Goal: Book appointment/travel/reservation

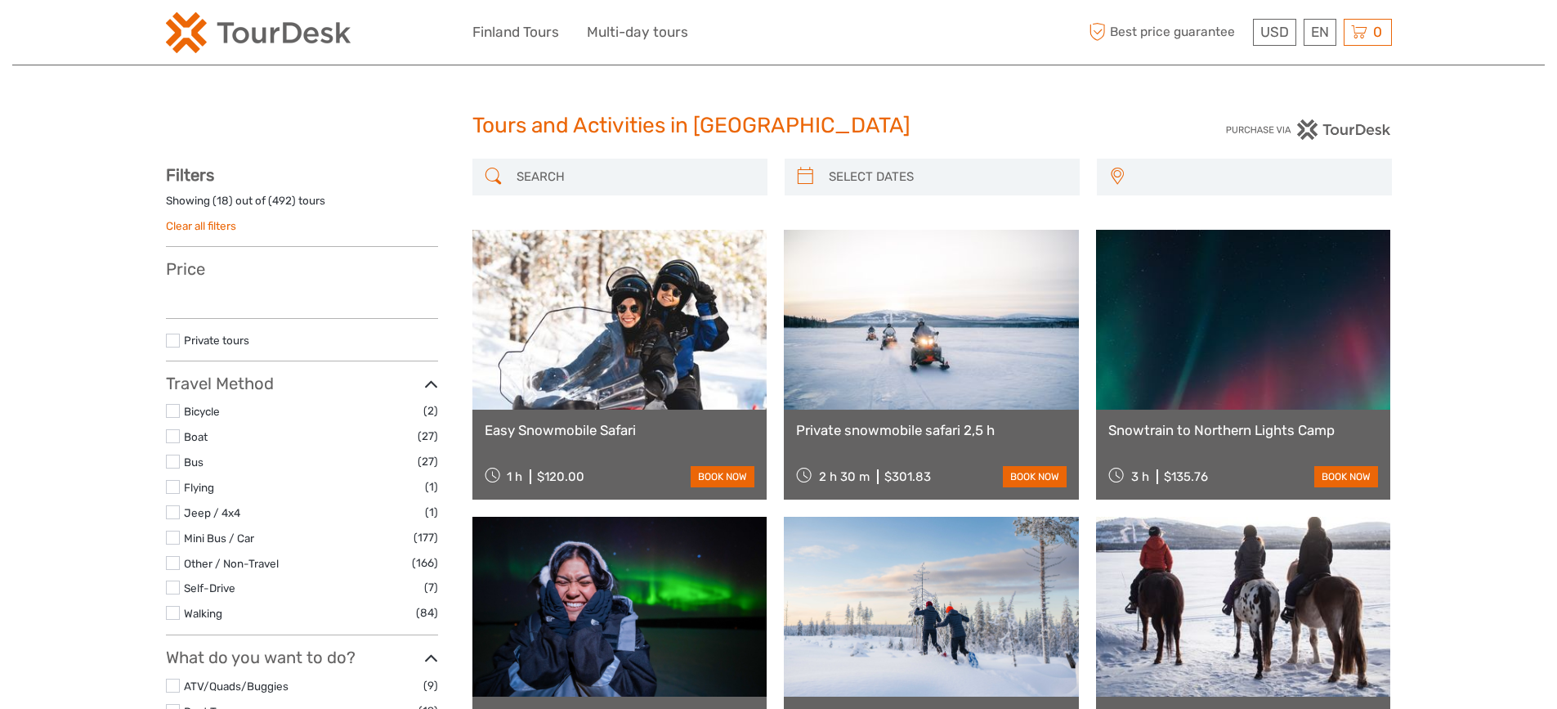
select select
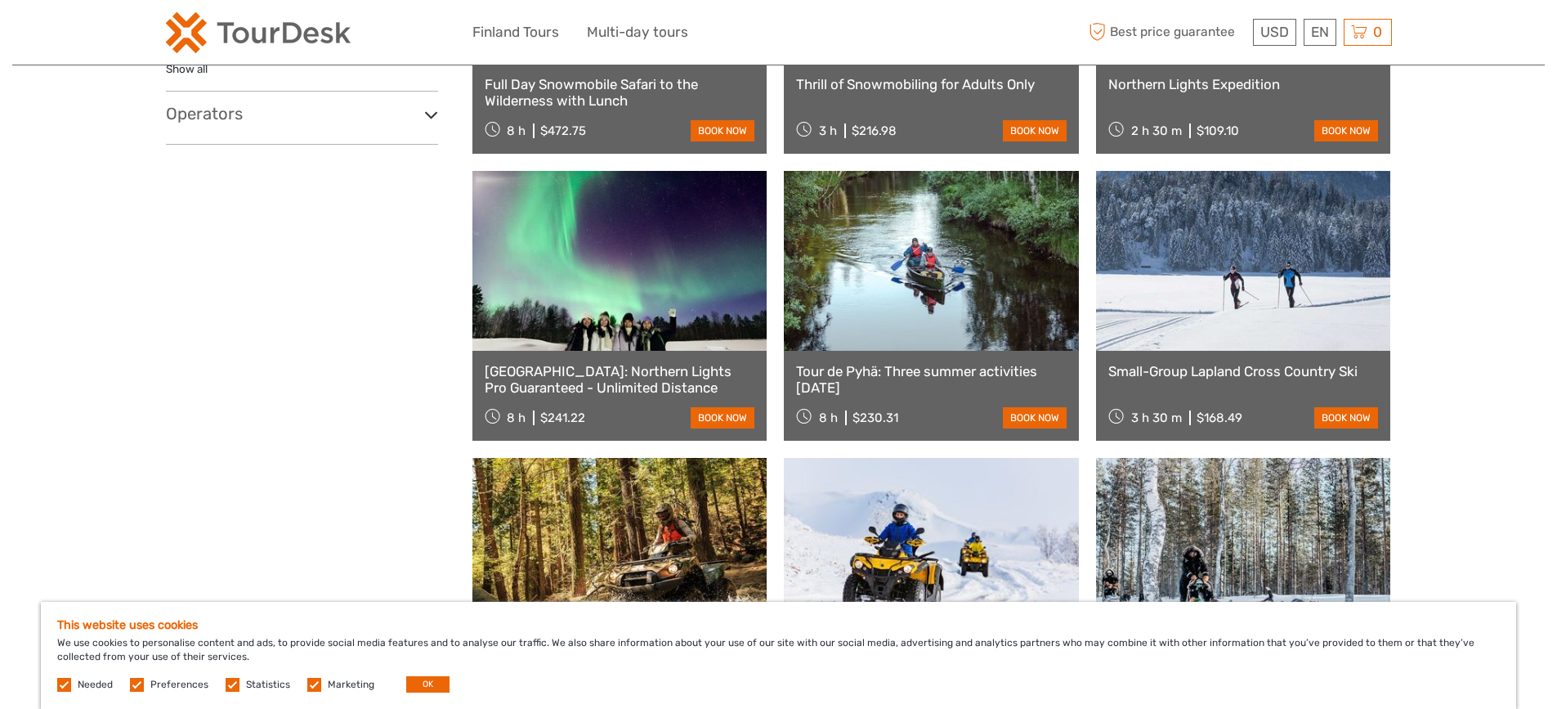
scroll to position [899, 0]
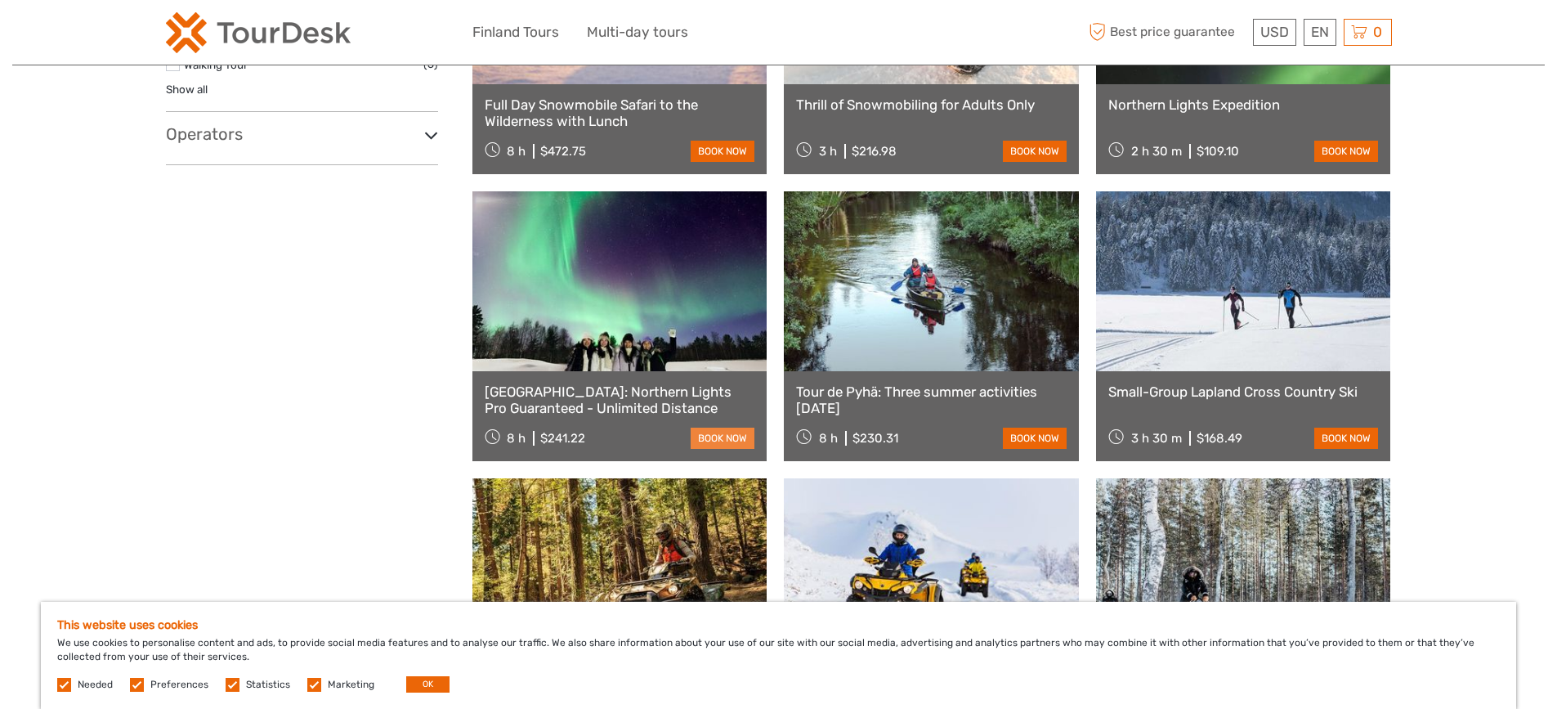
click at [725, 442] on link "book now" at bounding box center [723, 437] width 64 height 21
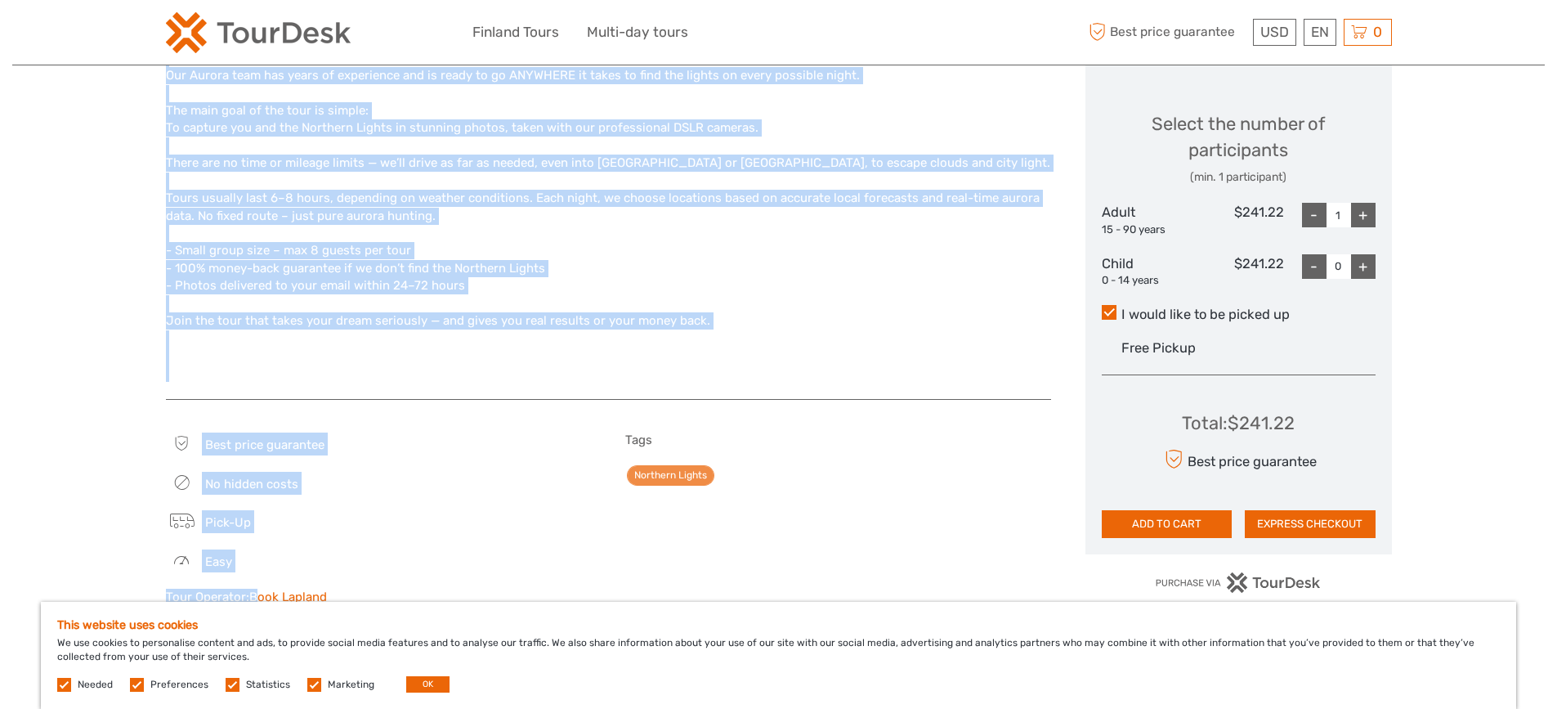
scroll to position [735, 0]
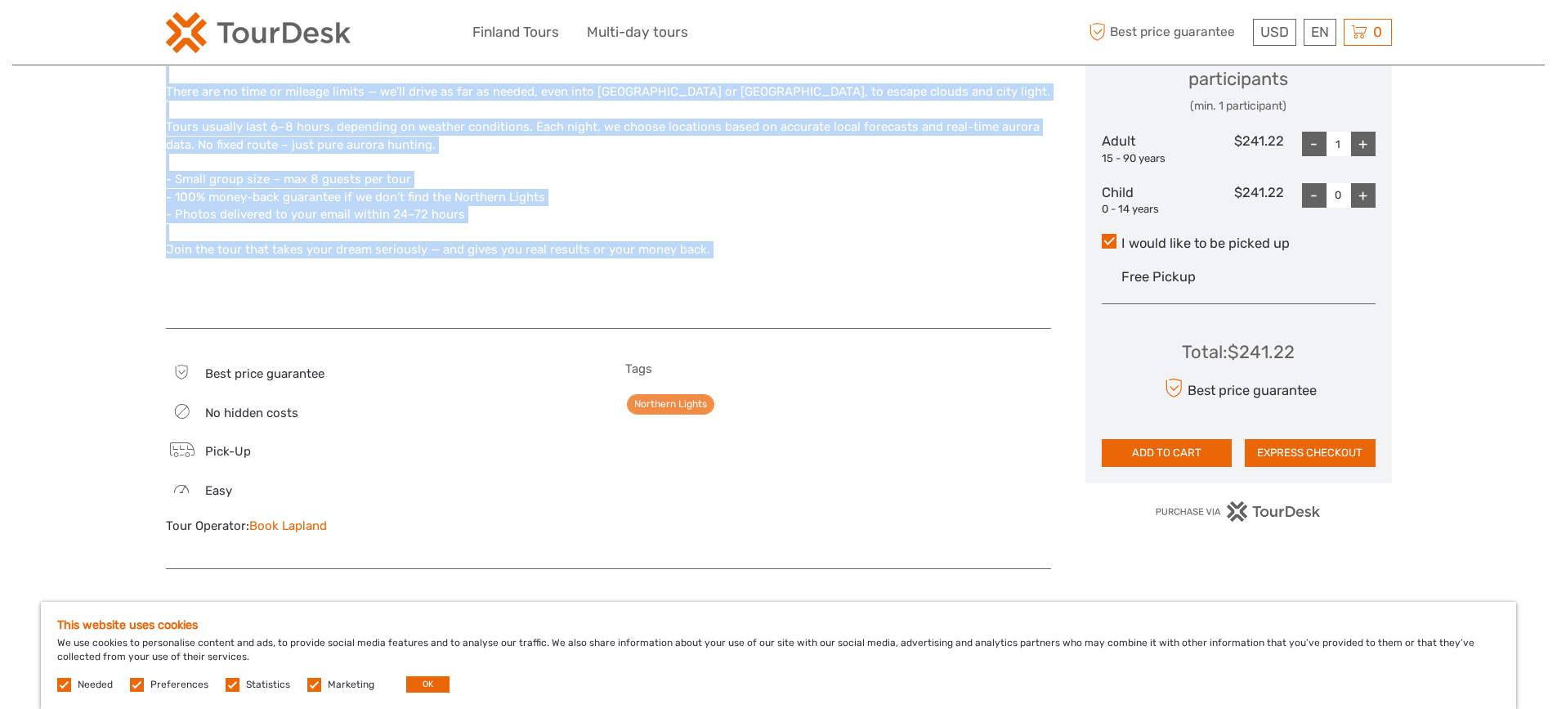
drag, startPoint x: 161, startPoint y: 296, endPoint x: 857, endPoint y: 270, distance: 696.7
click at [857, 270] on div "Region / Starts from: Lapland - [GEOGRAPHIC_DATA] Travel method: Mini Bus / Car…" at bounding box center [778, 506] width 1532 height 2483
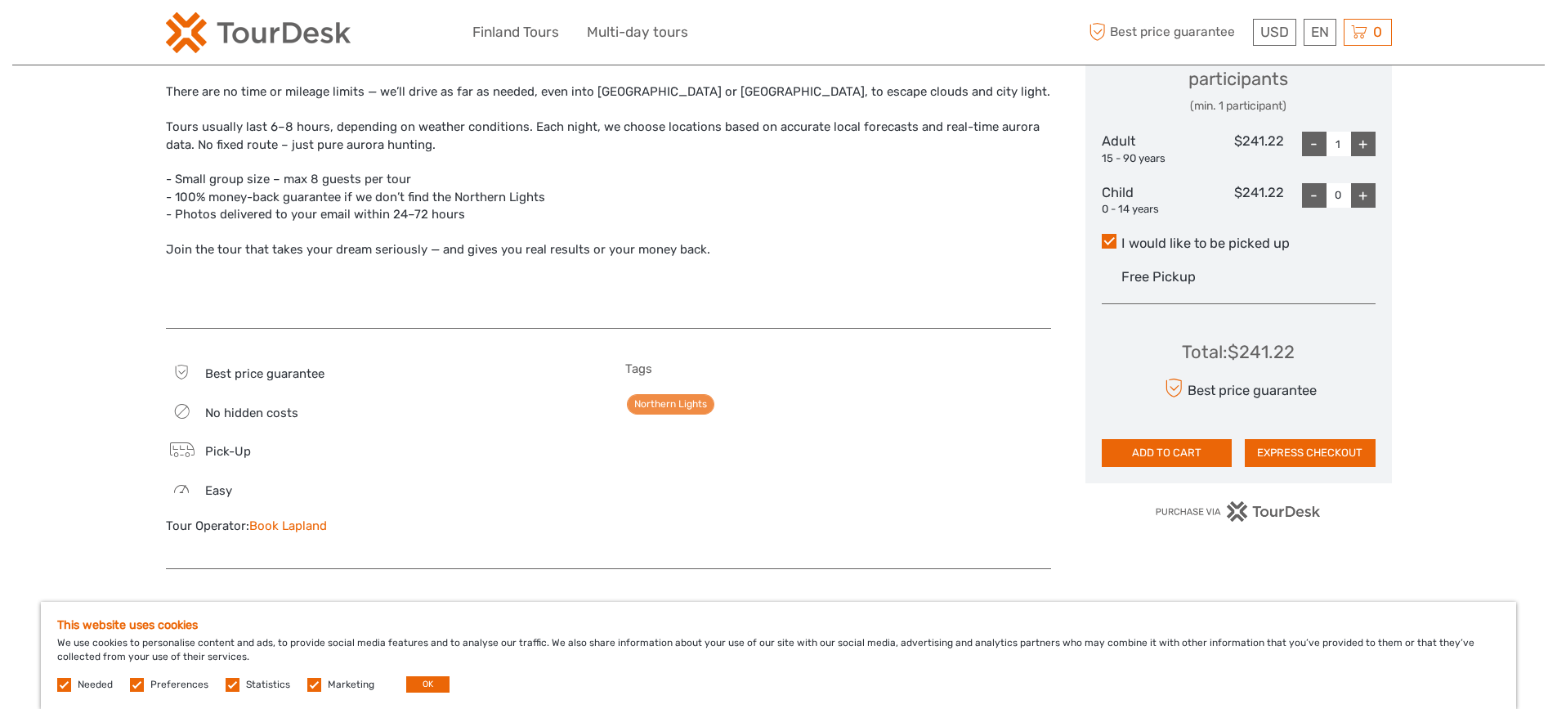
click at [211, 458] on span "Pick-Up" at bounding box center [228, 451] width 46 height 15
click at [186, 450] on icon at bounding box center [181, 450] width 24 height 23
click at [246, 457] on span "Pick-Up" at bounding box center [228, 451] width 46 height 15
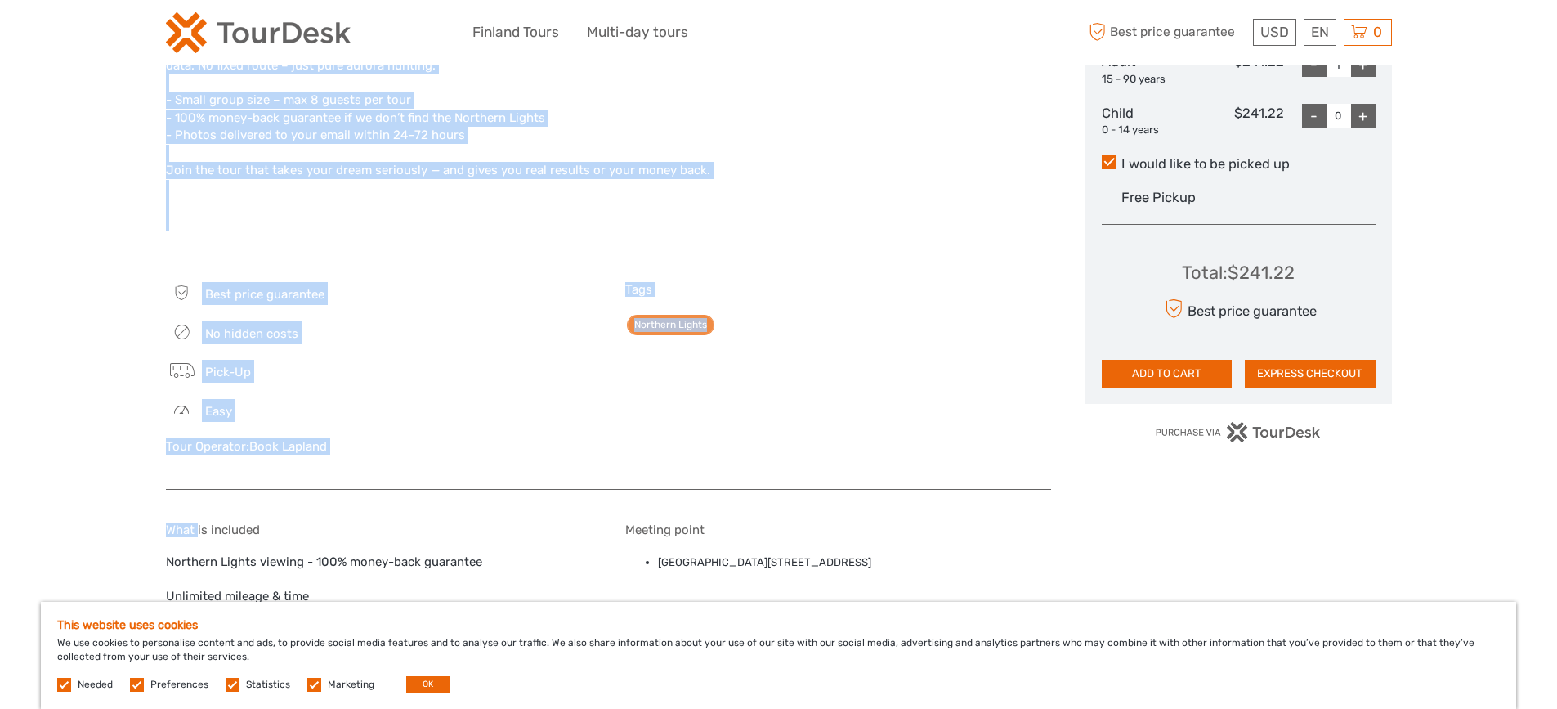
scroll to position [817, 0]
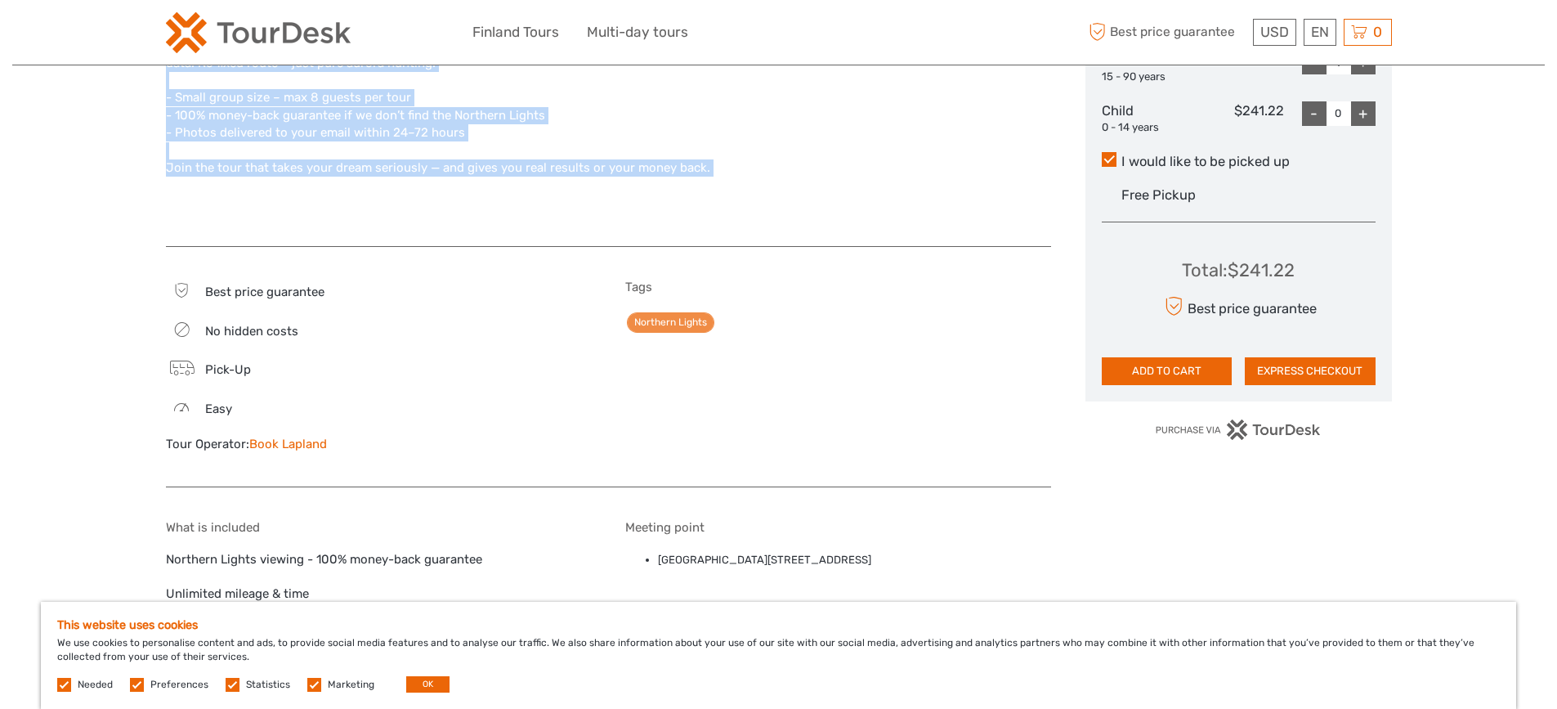
drag, startPoint x: 132, startPoint y: 299, endPoint x: 798, endPoint y: 178, distance: 676.1
click at [798, 178] on div "Region / Starts from: Lapland - [GEOGRAPHIC_DATA] Travel method: Mini Bus / Car…" at bounding box center [778, 424] width 1532 height 2483
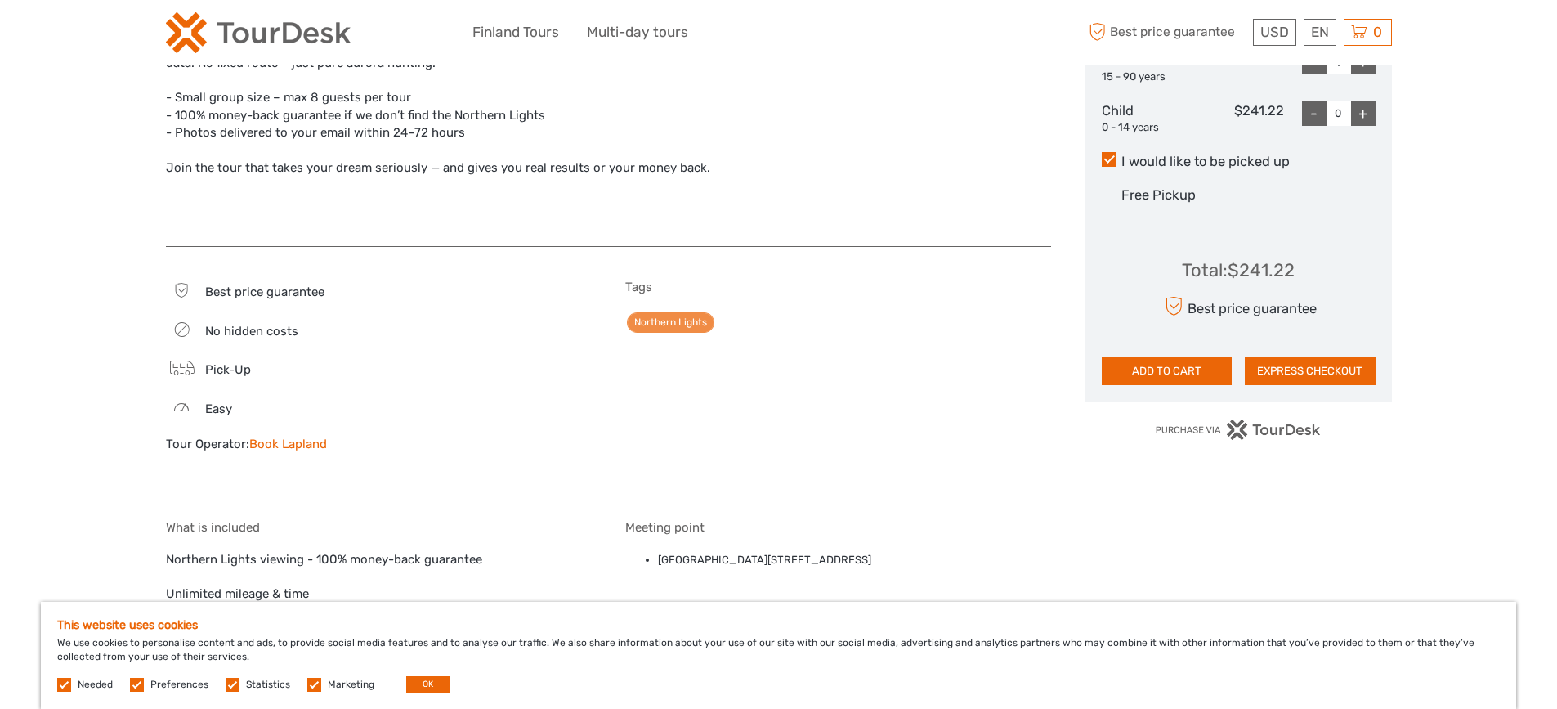
drag, startPoint x: 503, startPoint y: 166, endPoint x: 272, endPoint y: 289, distance: 261.4
click at [272, 289] on span "Best price guarantee" at bounding box center [264, 291] width 119 height 15
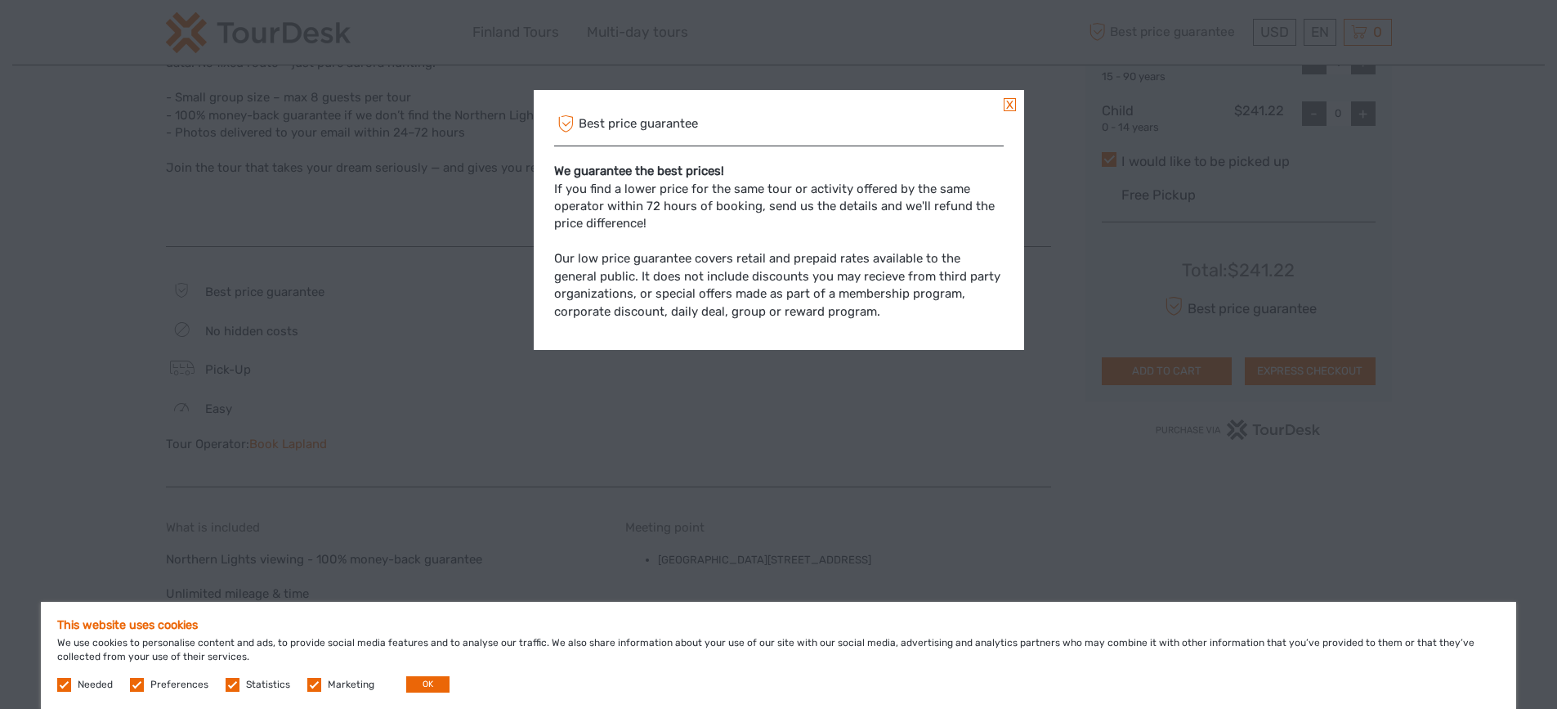
click at [525, 370] on div "Best price guarantee We guarantee the best prices! If you find a lower price fo…" at bounding box center [778, 354] width 1557 height 709
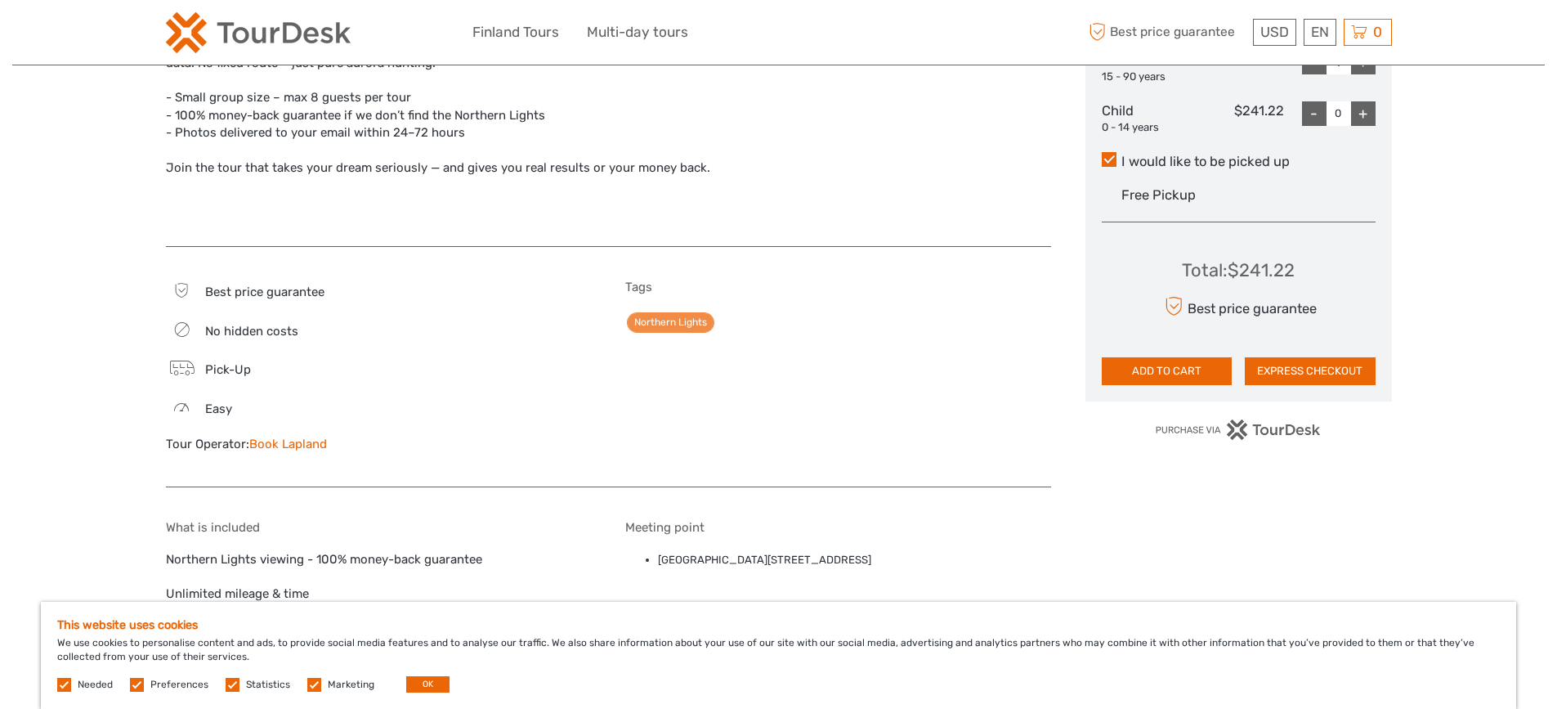
click at [181, 364] on icon at bounding box center [181, 368] width 24 height 23
click at [249, 370] on span "Pick-Up" at bounding box center [228, 369] width 46 height 15
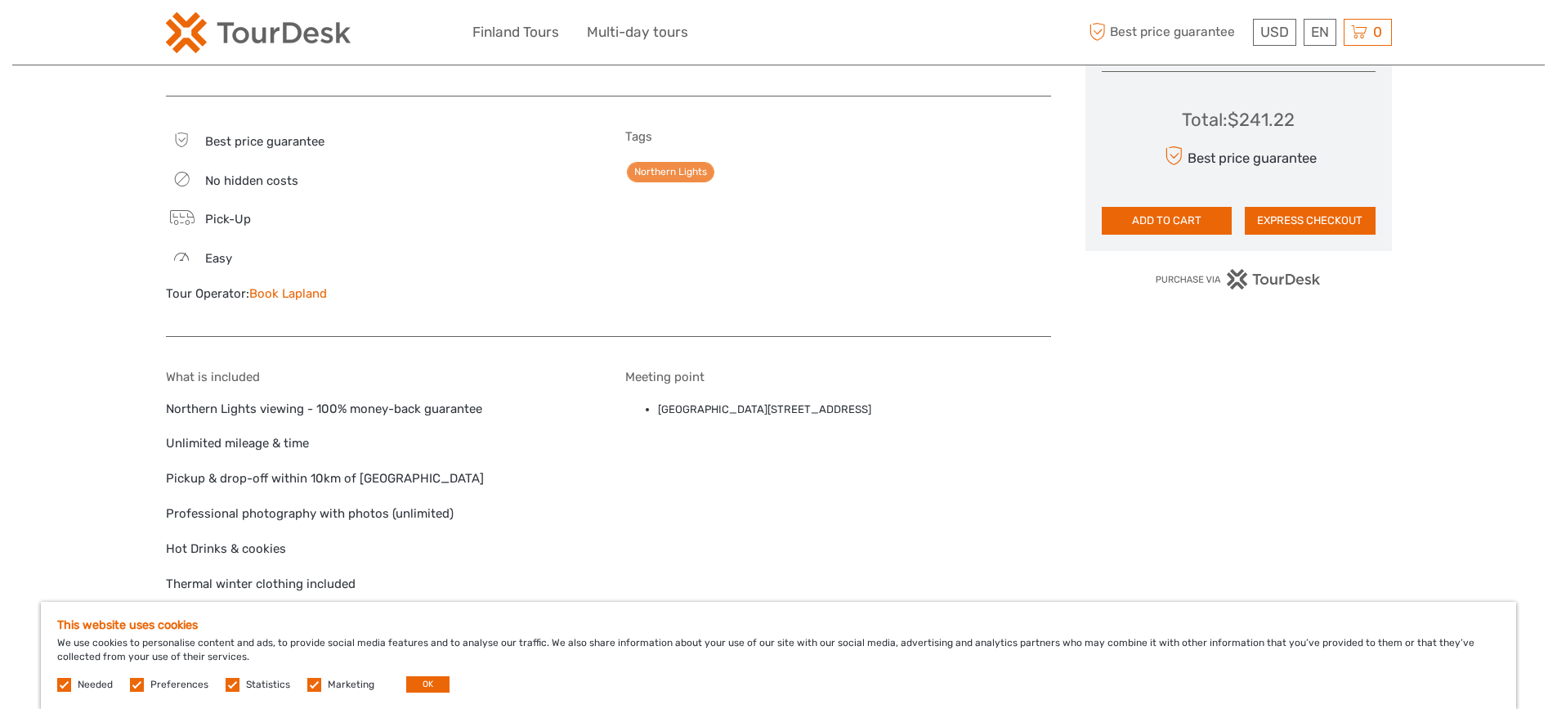
scroll to position [981, 0]
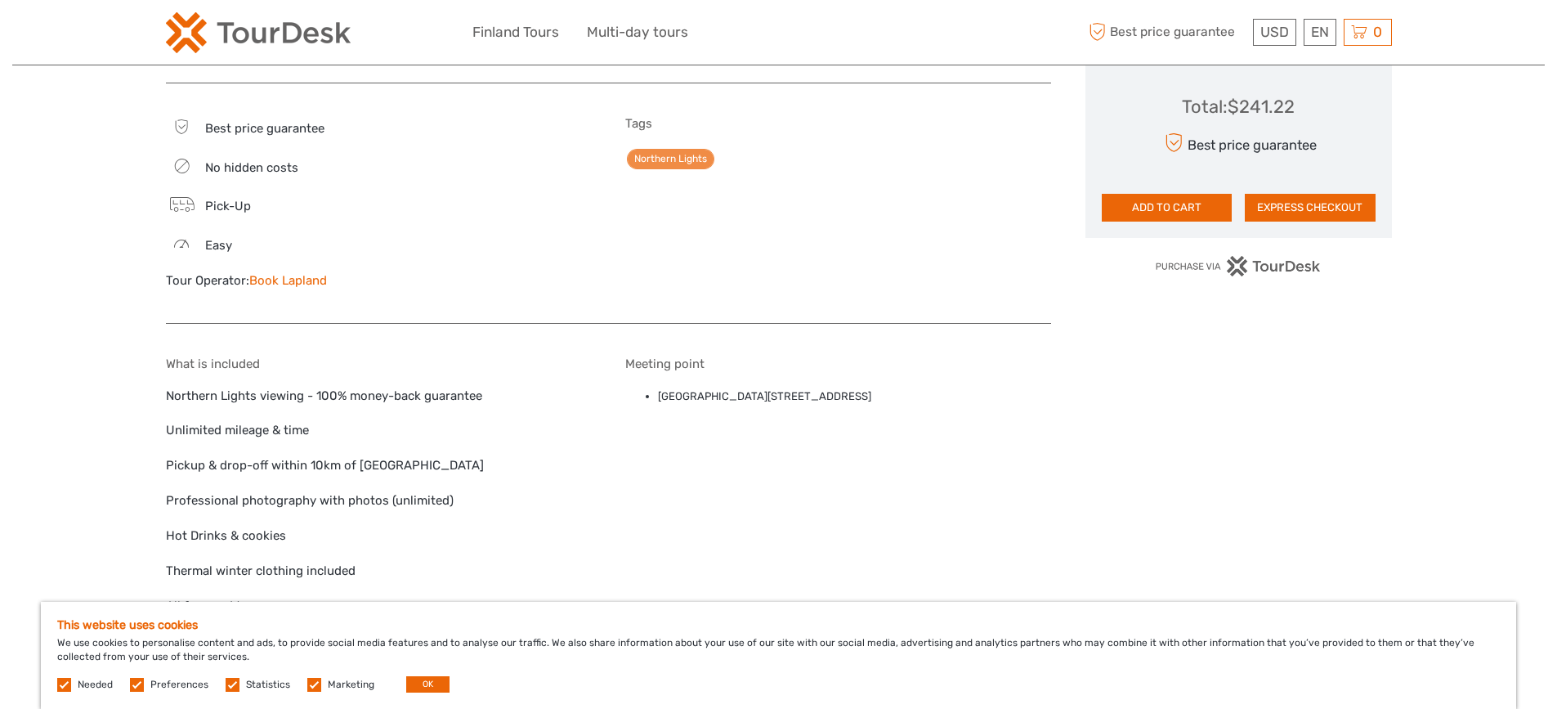
click at [302, 278] on link "Book Lapland" at bounding box center [288, 280] width 78 height 15
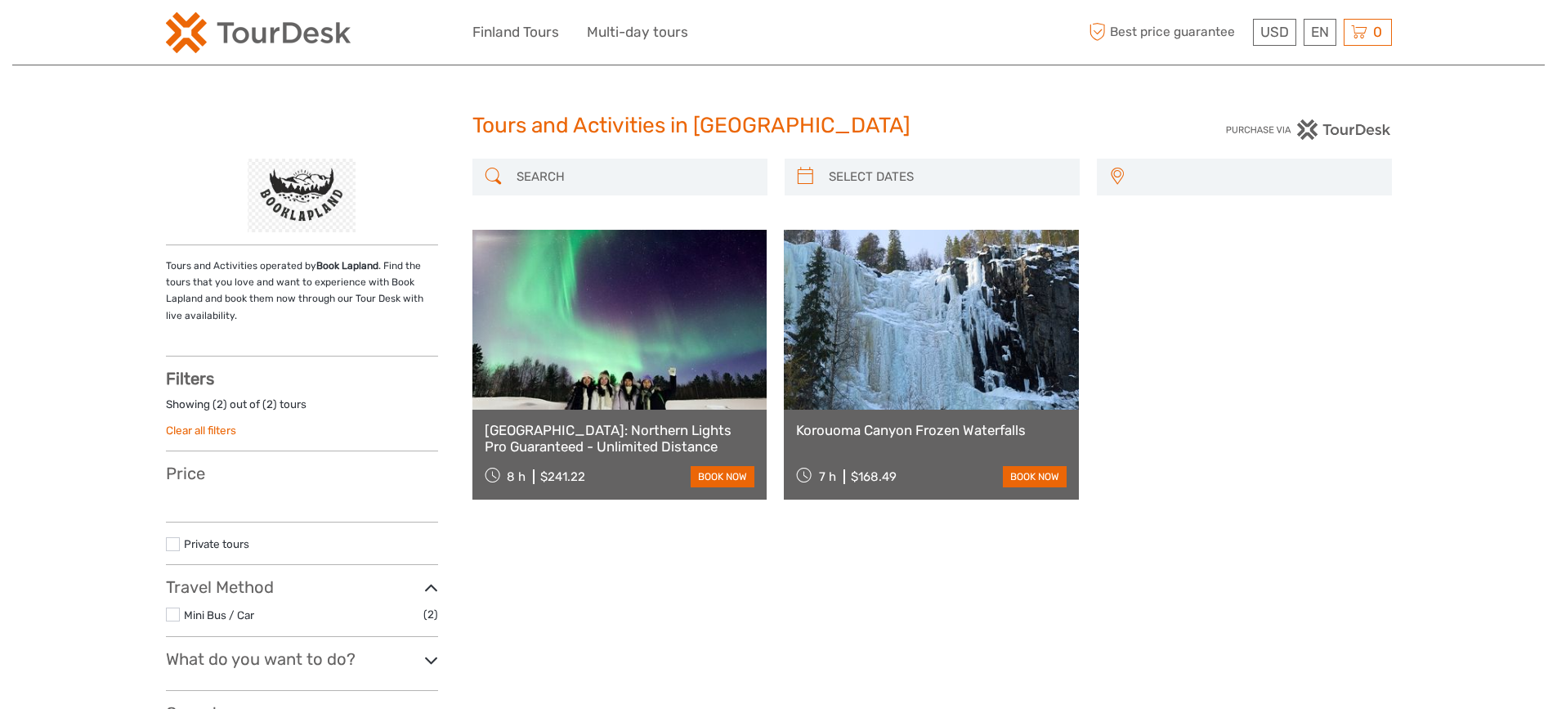
select select
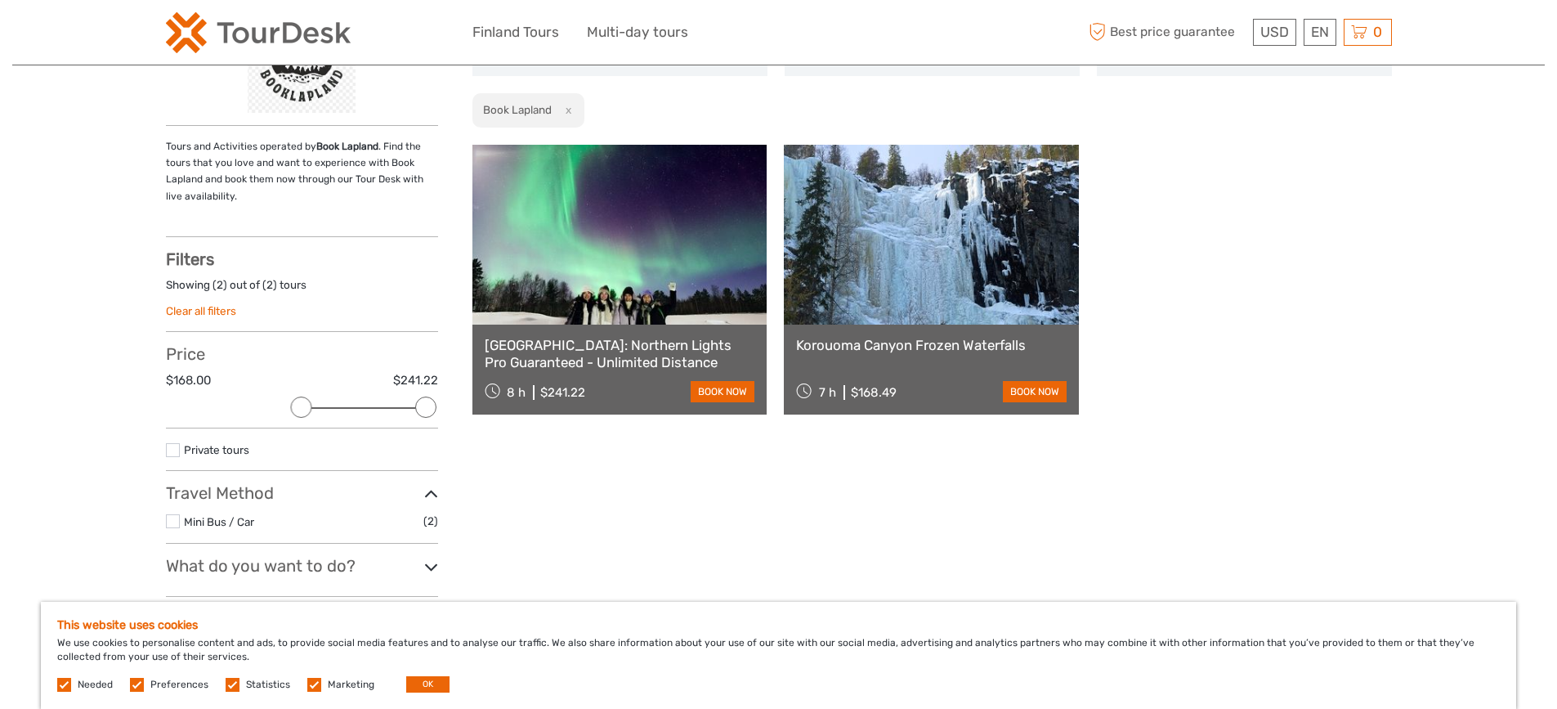
scroll to position [82, 0]
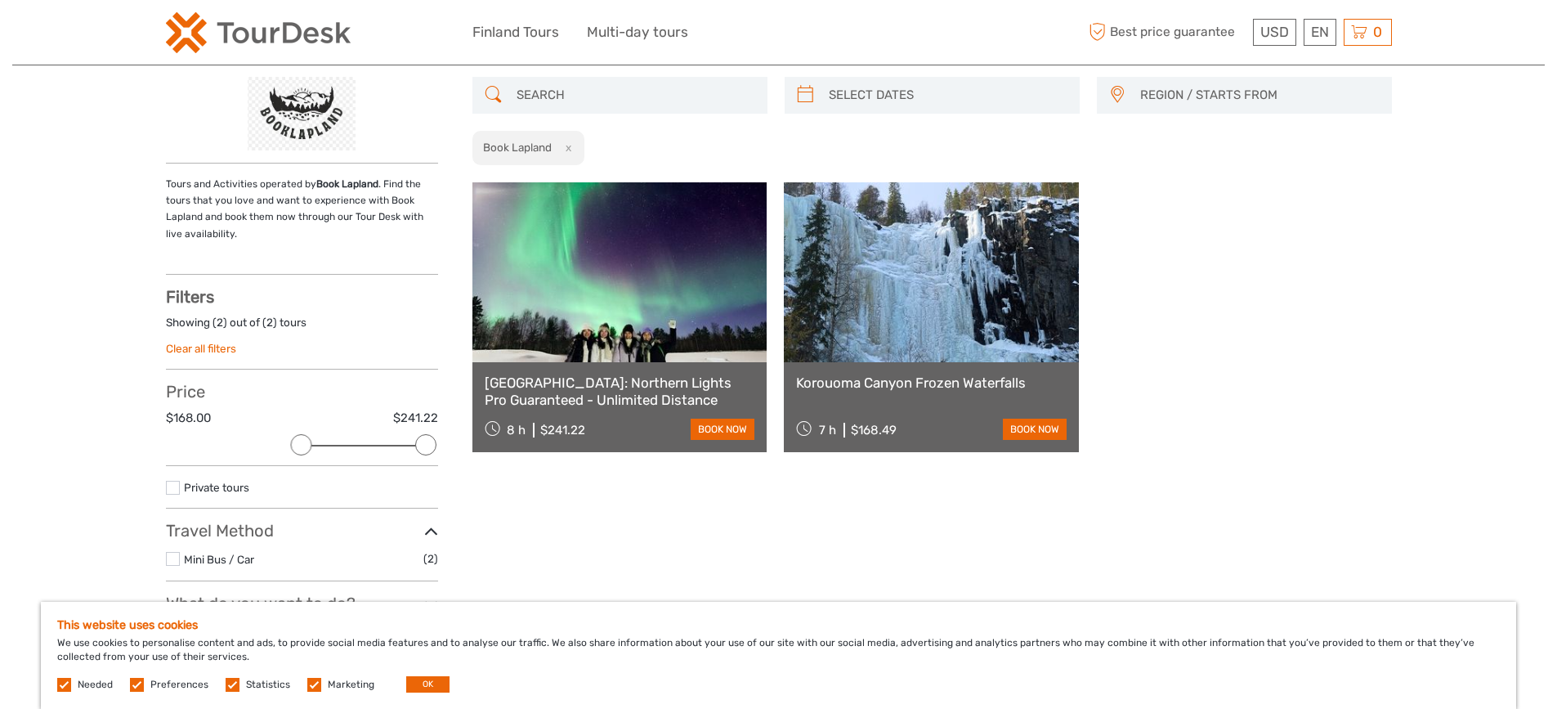
click at [557, 377] on link "[GEOGRAPHIC_DATA]: Northern Lights Pro Guaranteed - Unlimited Distance" at bounding box center [620, 391] width 270 height 34
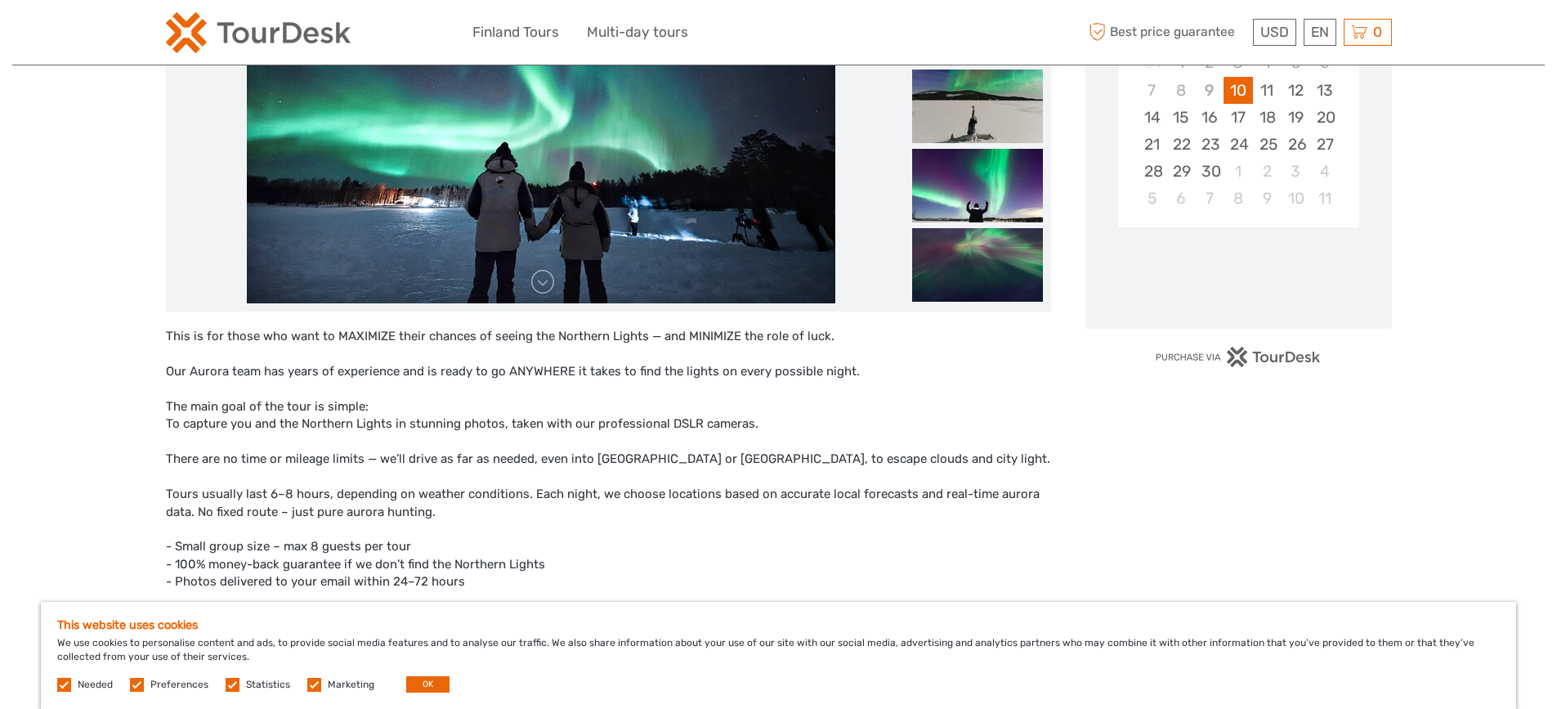
scroll to position [409, 0]
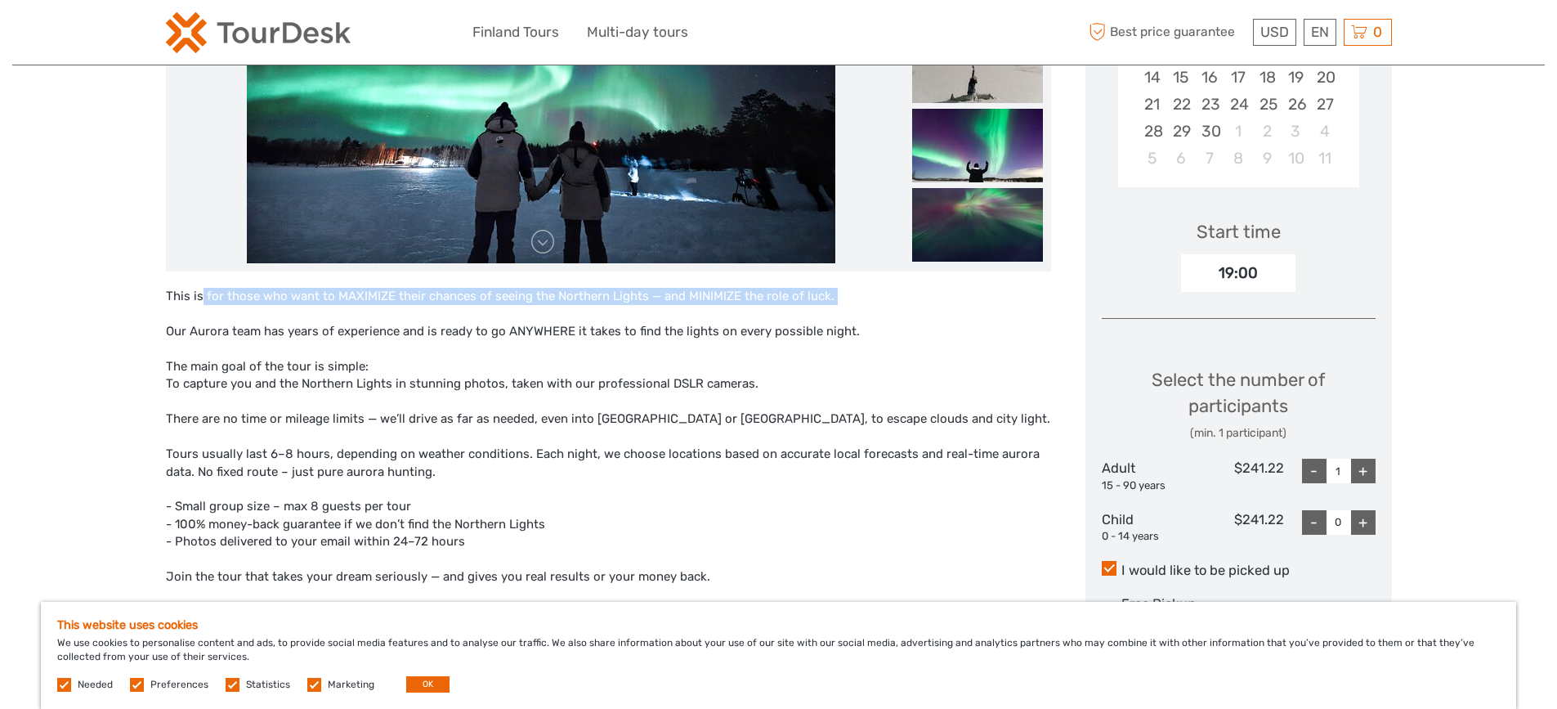
drag, startPoint x: 142, startPoint y: 297, endPoint x: 272, endPoint y: 308, distance: 130.4
click at [368, 375] on div "This is for those who want to MAXIMIZE their chances of seeing the Northern Lig…" at bounding box center [608, 463] width 885 height 350
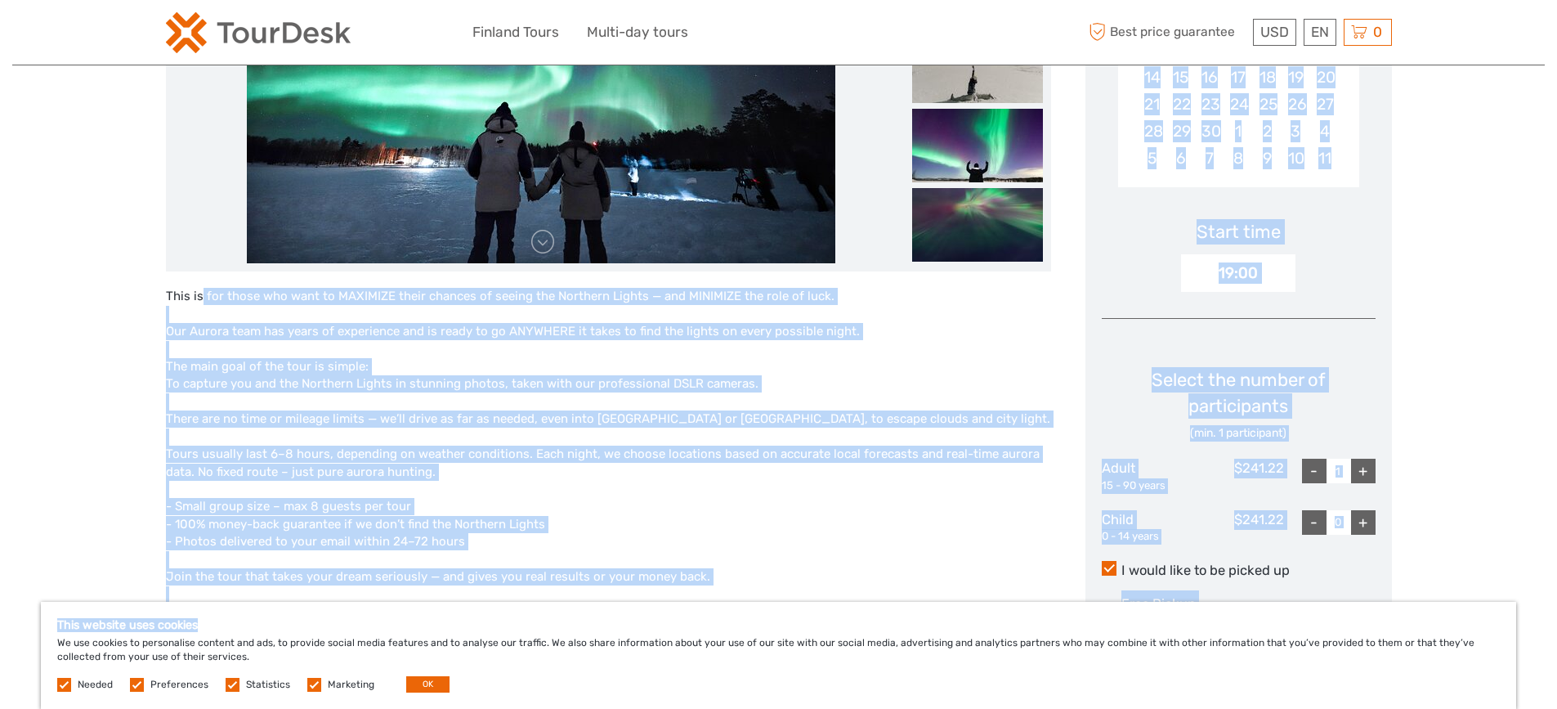
drag, startPoint x: 140, startPoint y: 294, endPoint x: 578, endPoint y: 549, distance: 506.8
copy div "This is for those who want to MAXIMIZE their chances of seeing the Northern Lig…"
